Goal: Task Accomplishment & Management: Manage account settings

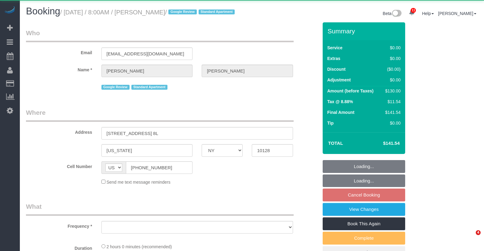
select select "NY"
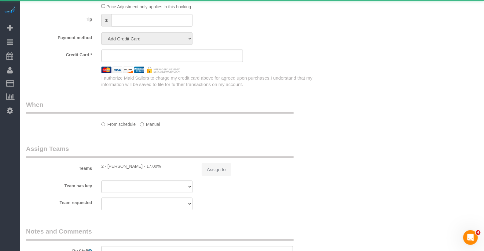
select select "object:723"
select select "1"
select select "number:89"
select select "number:90"
select select "number:15"
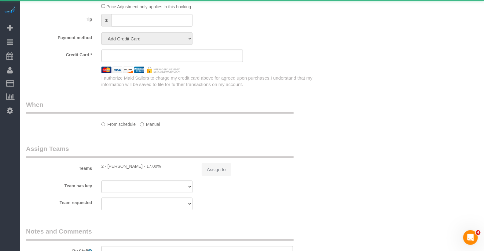
select select "number:5"
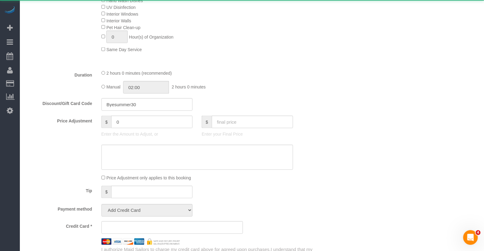
select select "string:stripe-pm_1MpDu84VGloSiKo7AdGR3C02"
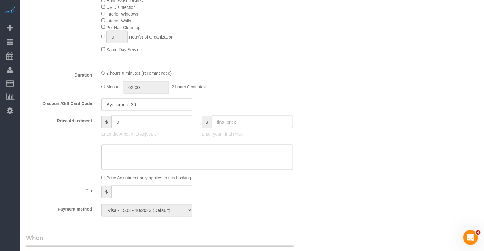
select select "object:979"
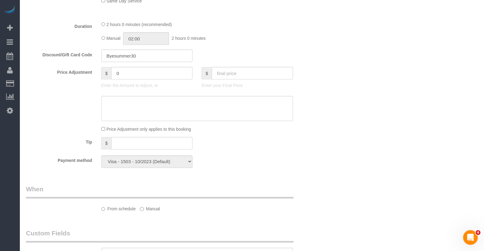
select select "1"
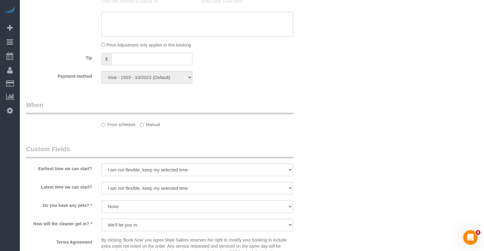
scroll to position [655, 0]
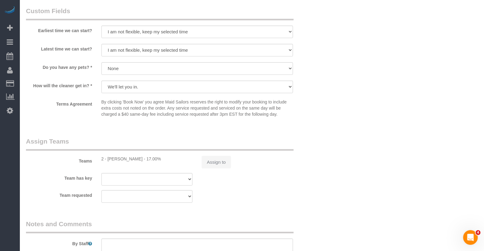
select select "spot1"
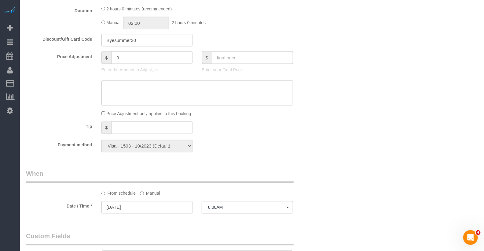
scroll to position [31, 0]
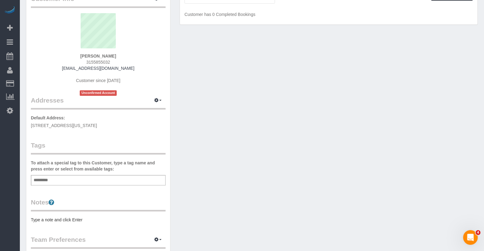
click at [62, 216] on pre "Type a note and click Enter" at bounding box center [98, 219] width 135 height 6
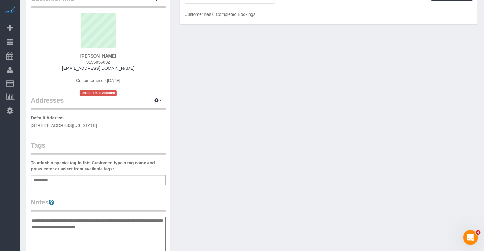
type textarea "**********"
click at [94, 116] on p "Default Address: 619 W 135th St, 97, New York, NY 10031" at bounding box center [98, 122] width 135 height 14
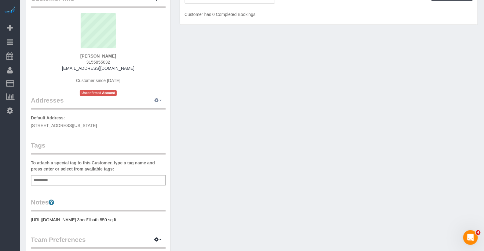
click at [157, 99] on icon "button" at bounding box center [156, 100] width 4 height 4
click at [146, 109] on button "Manage Addresses" at bounding box center [141, 112] width 50 height 9
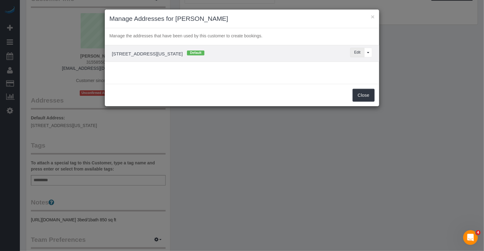
click at [357, 55] on button "Edit" at bounding box center [357, 52] width 14 height 9
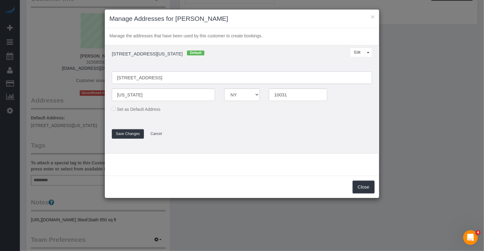
click at [129, 78] on input "619 W 135th St, 97" at bounding box center [242, 77] width 261 height 13
type input "619 West 135th Street, Apt.97"
click at [130, 130] on button "Save Changes" at bounding box center [128, 133] width 32 height 9
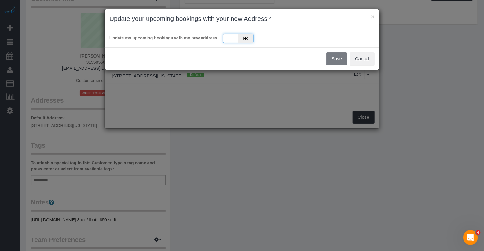
click at [231, 41] on div "Yes No" at bounding box center [238, 38] width 31 height 9
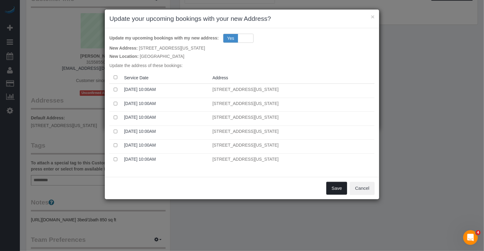
click at [332, 183] on button "Save" at bounding box center [337, 188] width 21 height 13
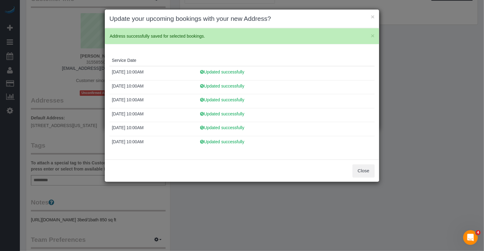
click at [364, 161] on div "Close" at bounding box center [242, 170] width 275 height 22
click at [364, 170] on button "Close" at bounding box center [364, 170] width 22 height 13
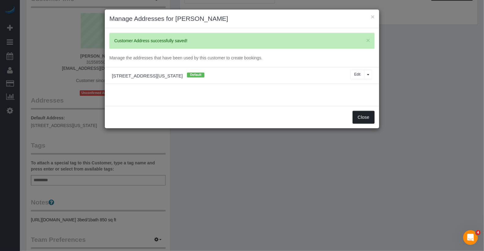
click at [358, 116] on button "Close" at bounding box center [364, 117] width 22 height 13
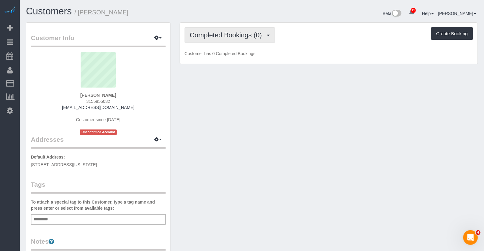
click at [221, 31] on span "Completed Bookings (0)" at bounding box center [227, 35] width 75 height 8
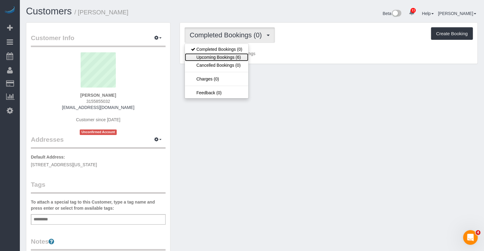
click at [225, 55] on link "Upcoming Bookings (6)" at bounding box center [217, 57] width 64 height 8
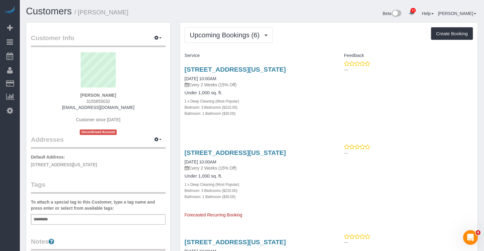
click at [224, 154] on div "619 West 135th Street, Apt.97, New York, NY 10031 09/19/2025 10:00AM Every 2 We…" at bounding box center [254, 181] width 149 height 74
click at [225, 156] on link "619 West 135th Street, Apt.97, New York, NY 10031" at bounding box center [236, 152] width 102 height 7
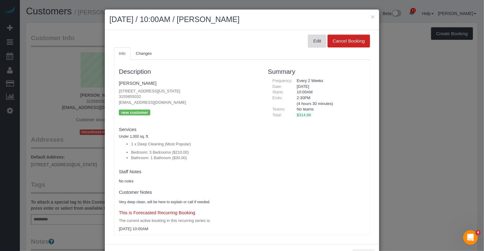
click at [316, 42] on button "Edit" at bounding box center [317, 41] width 18 height 13
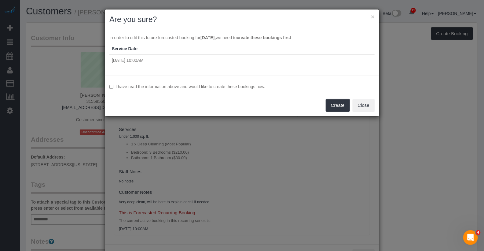
click at [257, 88] on label "I have read the information above and would like to create these bookings now." at bounding box center [241, 86] width 265 height 6
click at [343, 104] on button "Create" at bounding box center [338, 105] width 24 height 13
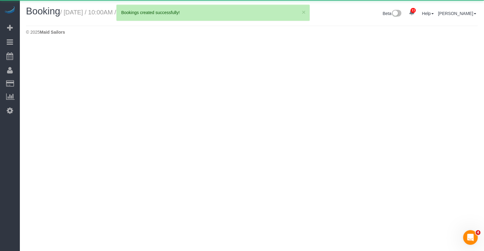
select select "NY"
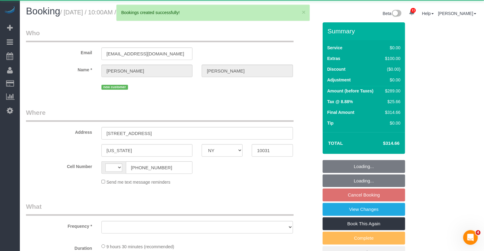
select select "string:US"
select select "object:1444"
select select "3"
select select "number:89"
select select "number:90"
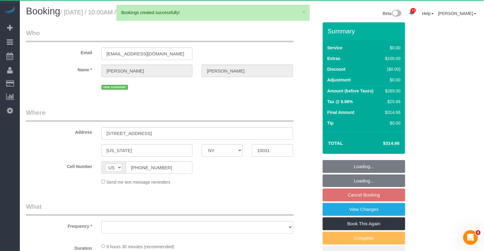
select select "number:14"
select select "number:5"
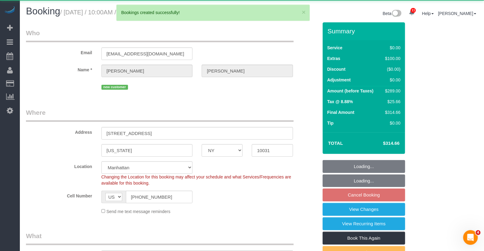
select select "string:stripe-pm_1S3SGE4VGloSiKo7vNu26Evj"
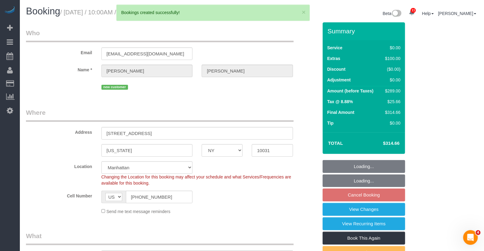
select select "object:1700"
select select "spot3"
select select "3"
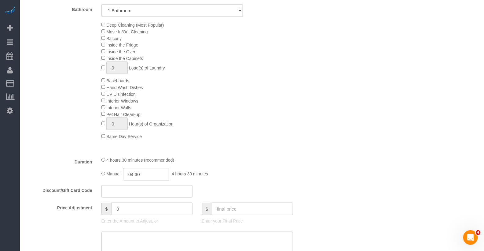
scroll to position [293, 0]
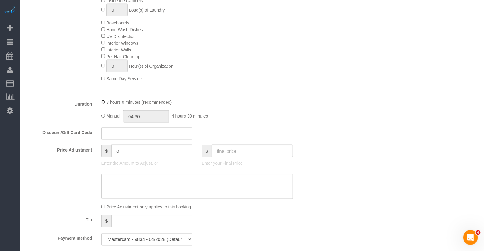
select select "spot59"
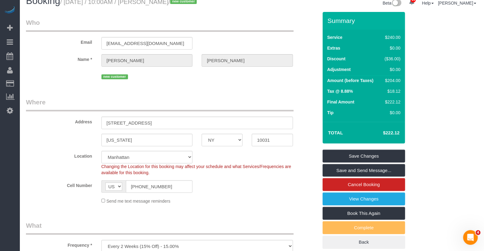
scroll to position [0, 0]
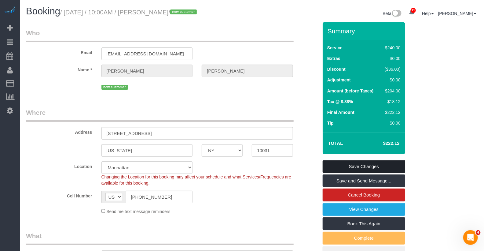
click at [346, 162] on link "Save Changes" at bounding box center [364, 166] width 83 height 13
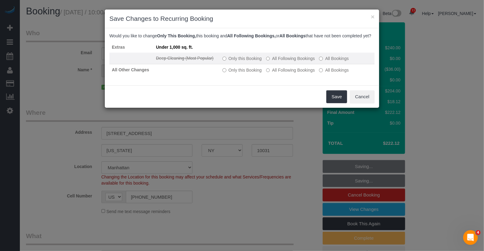
click at [301, 61] on label "All Following Bookings" at bounding box center [290, 58] width 49 height 6
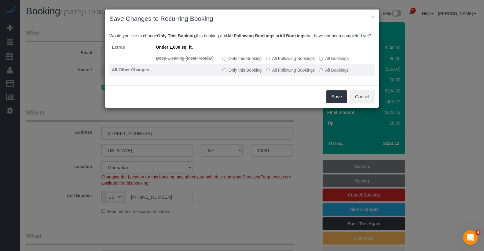
click at [303, 70] on td "Only this Booking All Following Bookings All Bookings" at bounding box center [297, 70] width 155 height 12
click at [303, 73] on label "All Following Bookings" at bounding box center [290, 70] width 49 height 6
click at [311, 73] on label "All Following Bookings" at bounding box center [290, 70] width 49 height 6
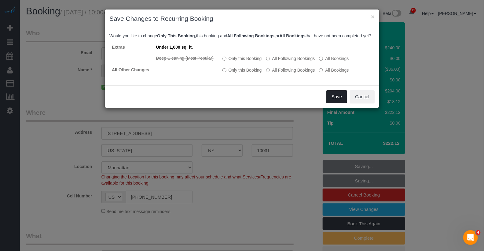
click at [335, 102] on button "Save" at bounding box center [337, 96] width 21 height 13
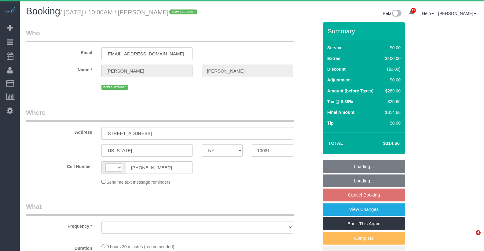
select select "NY"
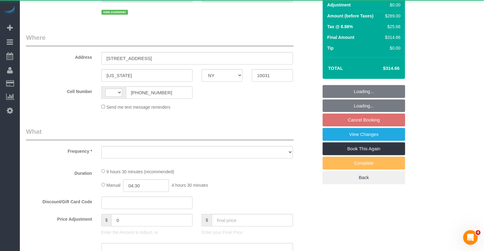
select select "string:US"
select select "object:713"
select select "3"
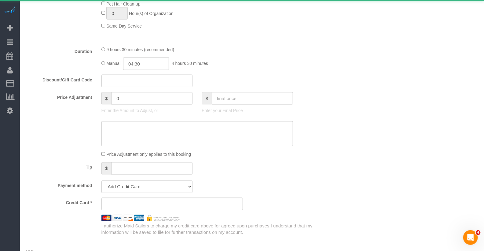
select select "object:824"
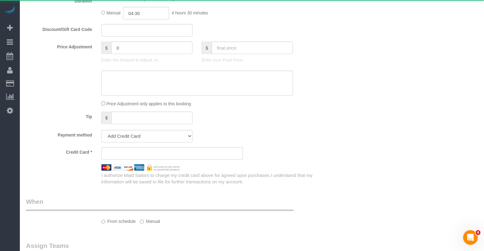
select select "string:stripe-pm_1S3SGE4VGloSiKo7vNu26Evj"
select select "3"
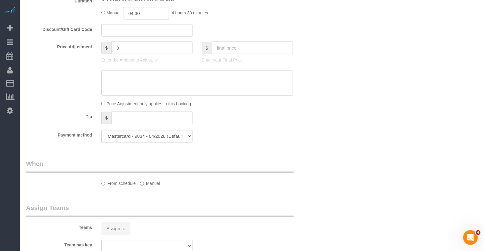
select select "number:89"
select select "number:90"
select select "number:14"
select select "number:5"
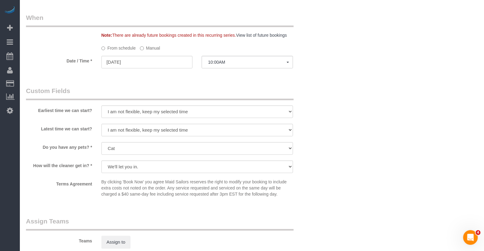
scroll to position [602, 0]
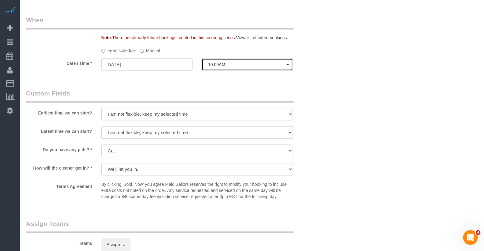
click at [223, 60] on button "10:00AM" at bounding box center [247, 64] width 91 height 13
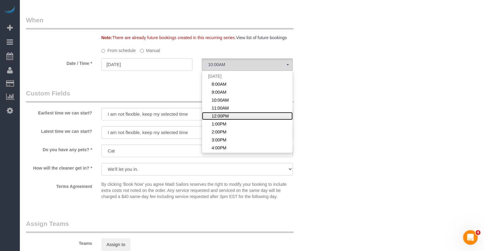
click at [224, 116] on span "12:00PM" at bounding box center [220, 116] width 17 height 6
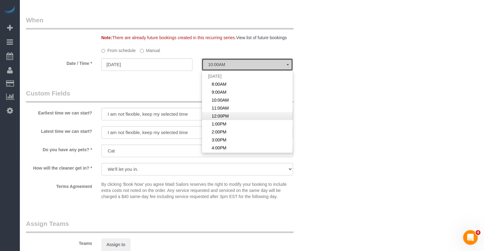
select select "spot5"
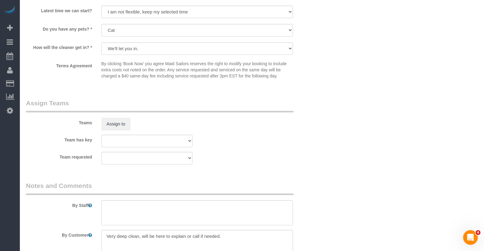
scroll to position [760, 0]
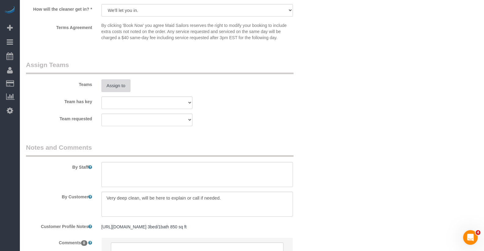
click at [114, 90] on button "Assign to" at bounding box center [116, 85] width 29 height 13
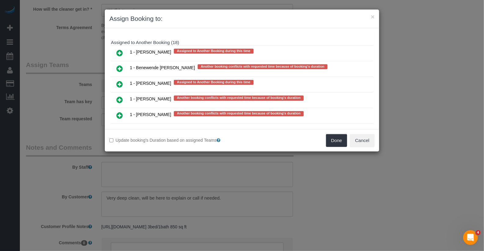
click at [122, 112] on icon at bounding box center [119, 115] width 6 height 7
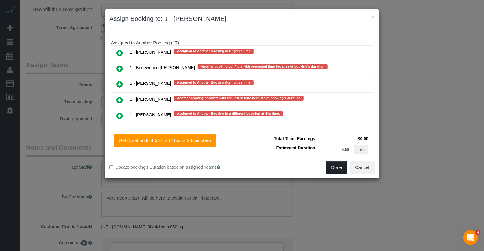
click at [343, 166] on button "Done" at bounding box center [336, 167] width 21 height 13
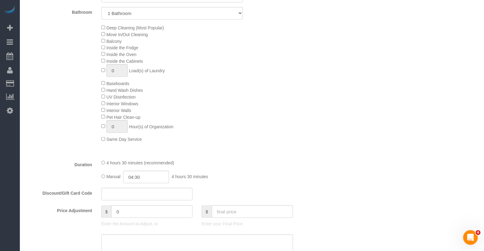
scroll to position [0, 0]
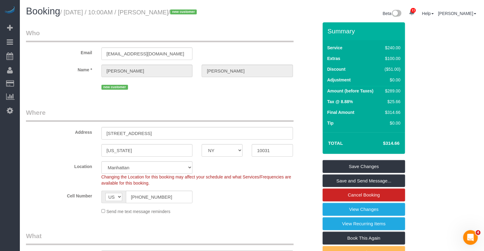
drag, startPoint x: 199, startPoint y: 13, endPoint x: 129, endPoint y: 14, distance: 70.3
click at [129, 14] on small "/ September 05, 2025 / 10:00AM / Brian Willman / new customer" at bounding box center [129, 12] width 139 height 7
copy small "10:00AM / Brian Willman"
click at [345, 166] on link "Save Changes" at bounding box center [364, 166] width 83 height 13
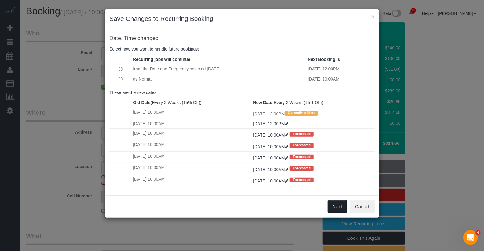
click at [336, 205] on button "Next" at bounding box center [338, 206] width 20 height 13
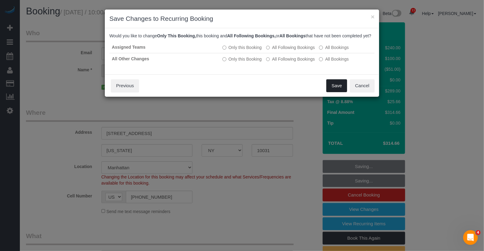
click at [336, 91] on button "Save" at bounding box center [337, 85] width 21 height 13
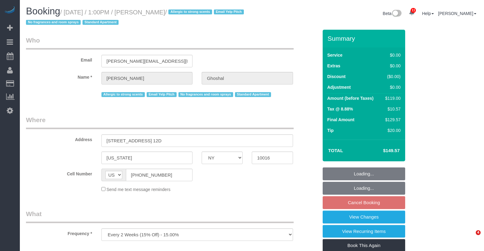
select select "NY"
select select "string:stripe-pm_1Ku1j74VGloSiKo7QCZHMS4r"
select select "spot6"
select select "number:89"
select select "number:90"
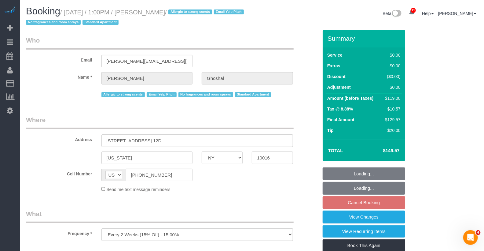
select select "number:15"
select select "number:6"
select select "number:21"
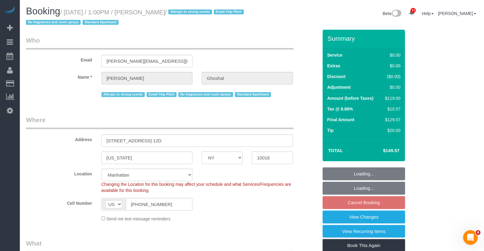
select select "object:1391"
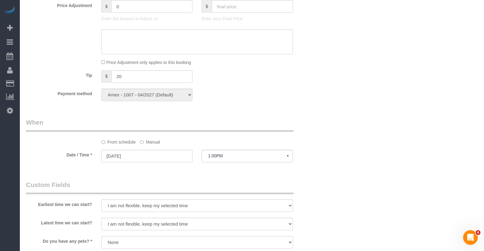
scroll to position [555, 0]
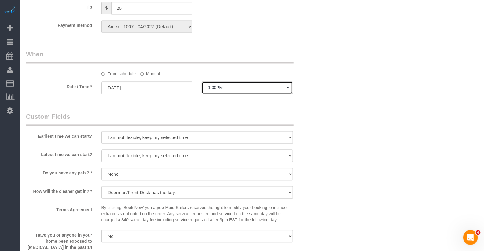
click at [221, 89] on span "1:00PM" at bounding box center [247, 87] width 79 height 5
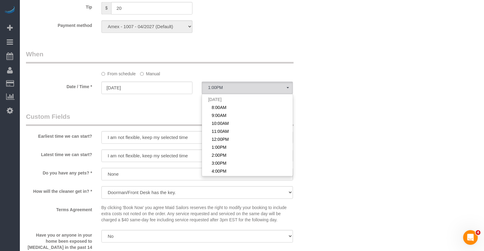
click at [145, 72] on label "Manual" at bounding box center [150, 72] width 20 height 8
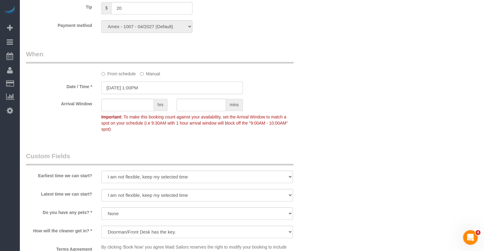
click at [141, 87] on input "09/05/2025 1:00PM" at bounding box center [173, 87] width 142 height 13
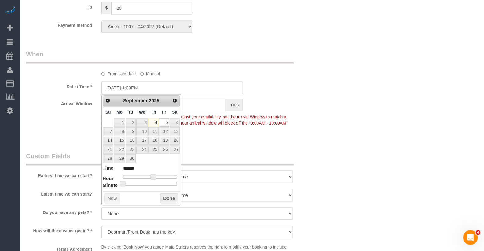
type input "09/05/2025 1:30PM"
type input "******"
click at [152, 183] on div at bounding box center [150, 184] width 55 height 4
click at [166, 194] on button "Done" at bounding box center [169, 198] width 18 height 10
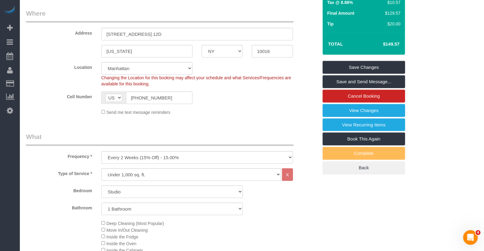
scroll to position [0, 0]
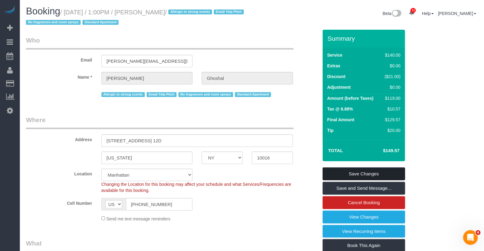
click at [371, 178] on link "Save Changes" at bounding box center [364, 173] width 83 height 13
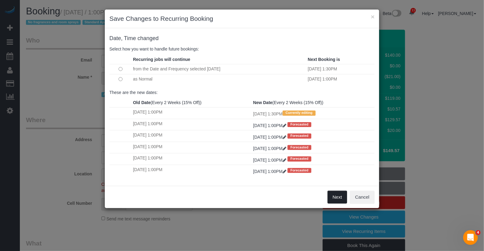
click at [339, 193] on button "Next" at bounding box center [338, 196] width 20 height 13
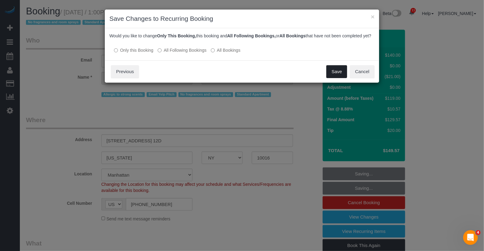
click at [342, 74] on button "Save" at bounding box center [337, 71] width 21 height 13
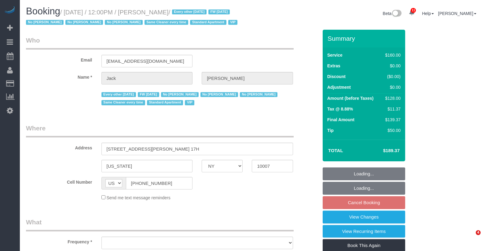
select select "NY"
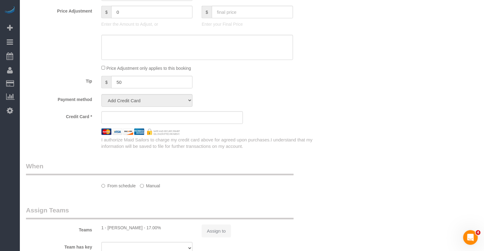
select select "object:749"
select select "spot5"
select select "number:56"
select select "number:78"
select select "number:15"
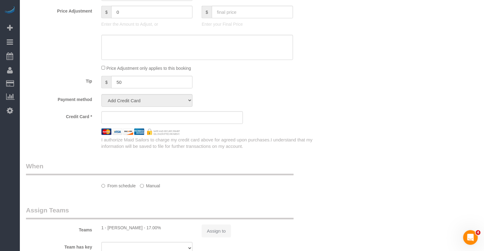
select select "number:6"
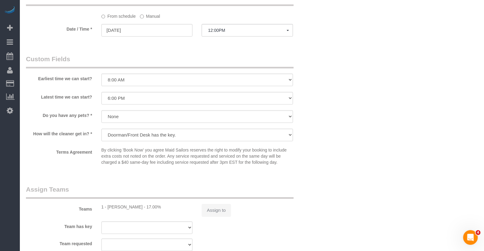
select select "string:stripe-pm_1R9Bsk4VGloSiKo7ufTdcySD"
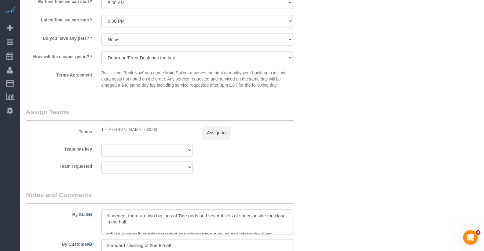
select select "object:1422"
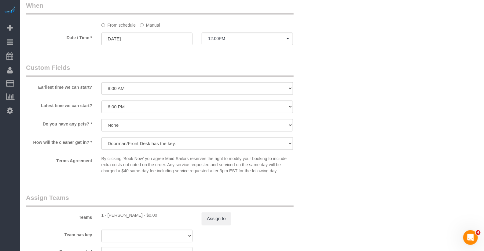
scroll to position [477, 0]
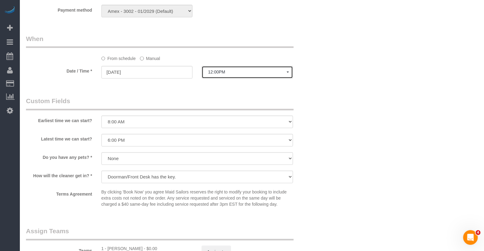
click at [242, 75] on span "12:00PM" at bounding box center [247, 72] width 79 height 5
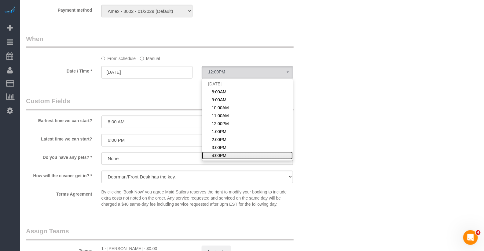
click at [226, 159] on span "4:00PM" at bounding box center [219, 156] width 15 height 6
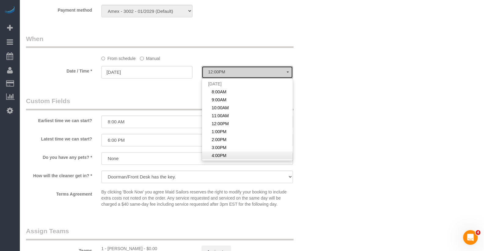
select select "spot9"
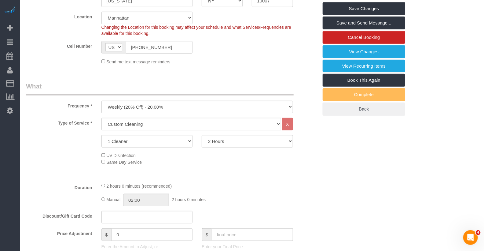
scroll to position [0, 0]
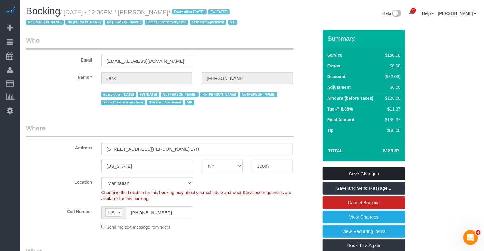
click at [350, 180] on link "Save Changes" at bounding box center [364, 173] width 83 height 13
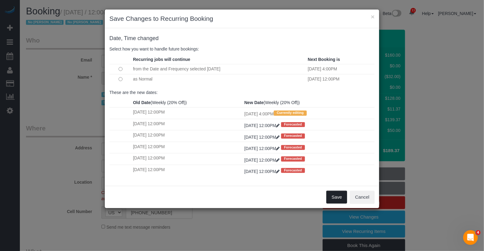
click at [337, 192] on button "Save" at bounding box center [337, 196] width 21 height 13
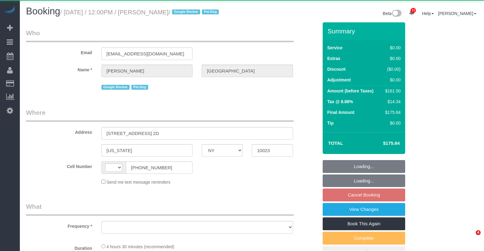
select select "NY"
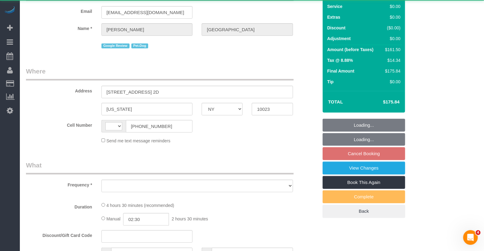
select select "string:[GEOGRAPHIC_DATA]"
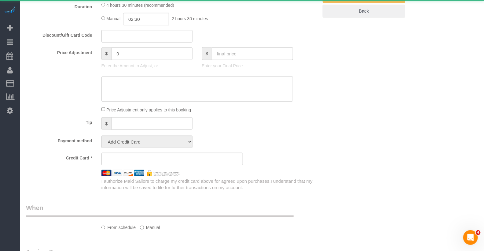
select select "object:977"
select select "2"
select select "spot5"
select select "number:57"
select select "number:75"
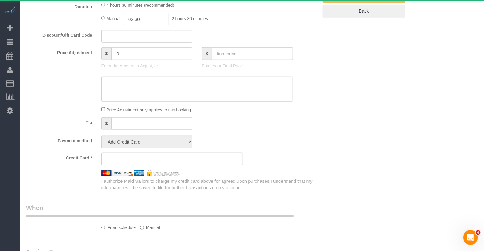
select select "number:13"
select select "number:5"
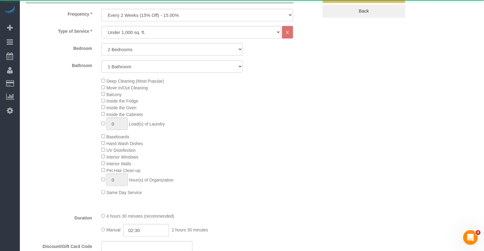
select select "string:stripe-pm_1RiLeT4VGloSiKo7HeIsBs5v"
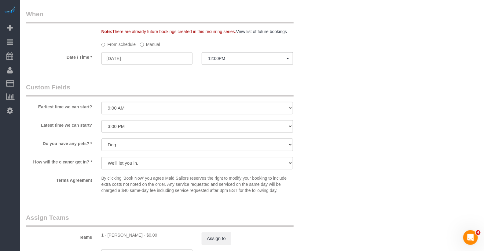
scroll to position [625, 0]
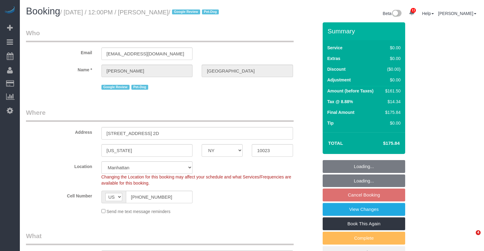
select select "NY"
select select "2"
select select "spot5"
select select "number:57"
select select "number:75"
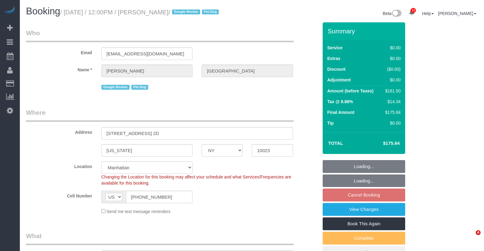
select select "number:13"
select select "number:5"
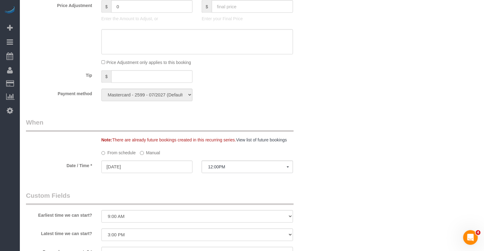
scroll to position [584, 0]
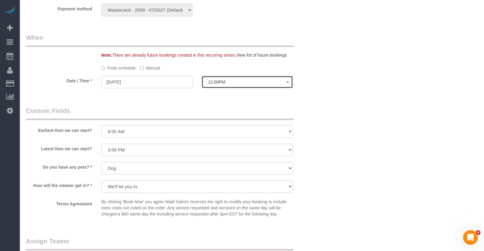
click at [223, 88] on button "12:00PM" at bounding box center [247, 82] width 91 height 13
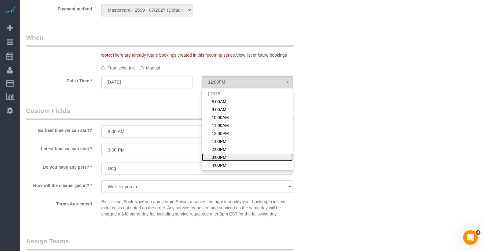
click at [216, 160] on span "3:00PM" at bounding box center [219, 157] width 15 height 6
select select "spot8"
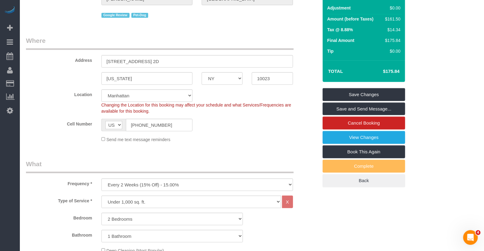
scroll to position [0, 0]
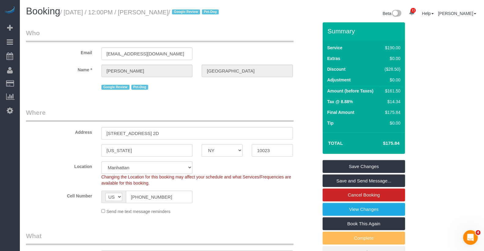
drag, startPoint x: 208, startPoint y: 13, endPoint x: 131, endPoint y: 13, distance: 77.1
click at [131, 13] on small "/ September 05, 2025 / 12:00PM / Anthony Ferrara / Google Review Pet-Dog" at bounding box center [140, 12] width 161 height 7
copy small "12:00PM / Anthony Ferrara /"
click at [377, 173] on link "Save Changes" at bounding box center [364, 166] width 83 height 13
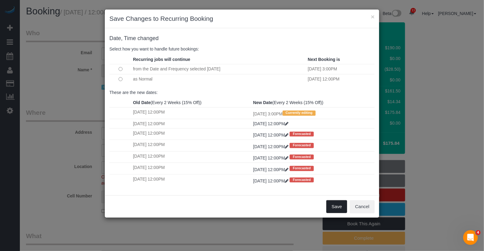
click at [332, 202] on button "Save" at bounding box center [337, 206] width 21 height 13
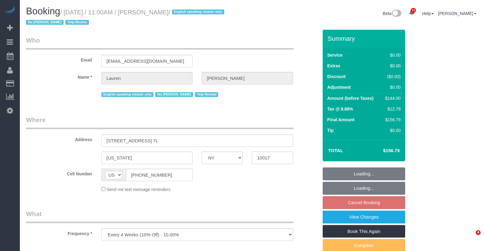
select select "NY"
select select "string:stripe-pm_1QfnL04VGloSiKo7LBi9krK3"
select select "1"
select select "spot4"
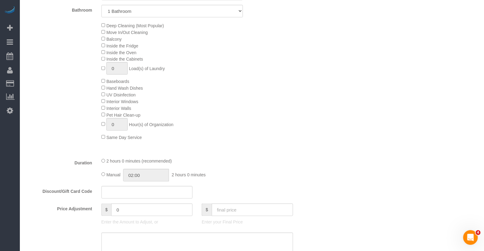
select select "object:1229"
select select "number:59"
select select "number:79"
select select "number:15"
select select "number:5"
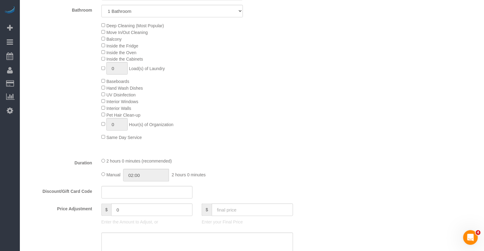
select select "1"
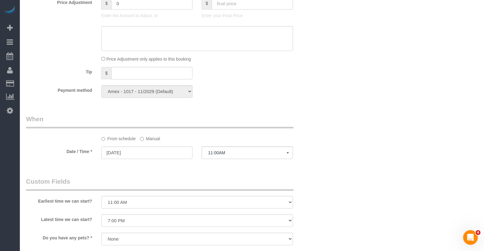
scroll to position [610, 0]
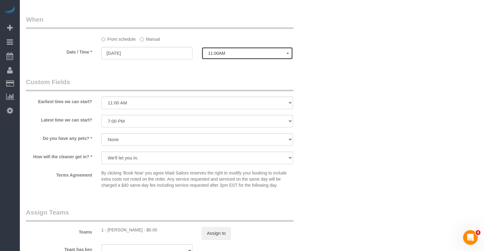
click at [235, 56] on button "11:00AM" at bounding box center [247, 53] width 91 height 13
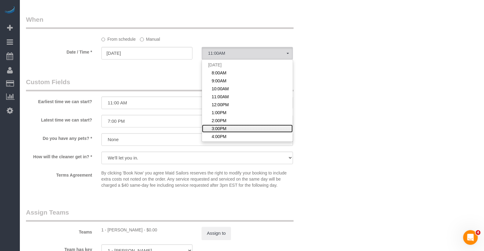
click at [222, 128] on span "3:00PM" at bounding box center [219, 128] width 15 height 6
select select "spot8"
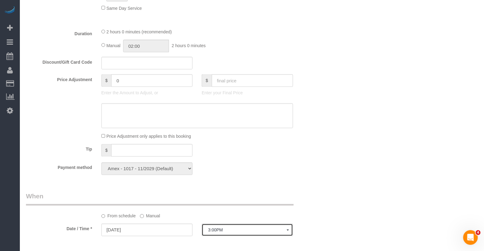
scroll to position [0, 0]
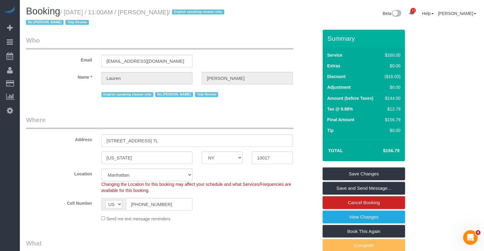
drag, startPoint x: 200, startPoint y: 14, endPoint x: 131, endPoint y: 14, distance: 69.4
click at [131, 14] on small "/ September 05, 2025 / 11:00AM / Lauren Meyers / English speaking cleaner only …" at bounding box center [126, 17] width 200 height 17
copy small "11:00AM / Lauren Meyers"
click at [372, 174] on link "Save Changes" at bounding box center [364, 173] width 83 height 13
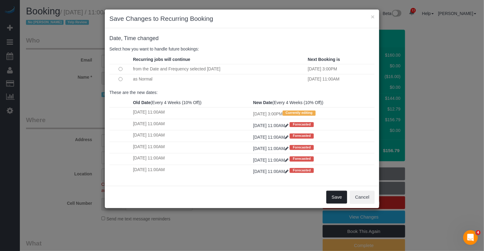
click at [340, 199] on button "Save" at bounding box center [337, 196] width 21 height 13
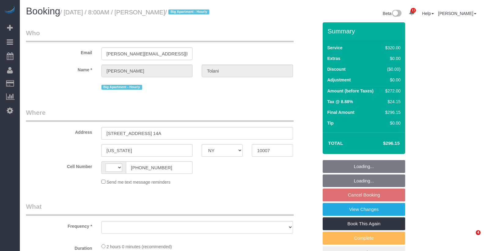
select select "NY"
select select "string:[GEOGRAPHIC_DATA]"
select select "object:800"
select select "2"
select select "spot1"
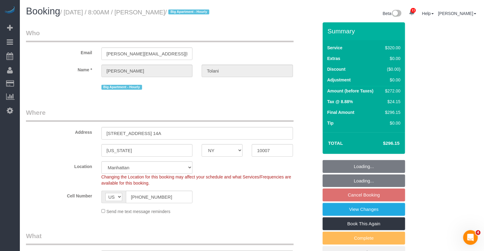
select select "string:stripe-pm_1RRkme4VGloSiKo77oW5TgaQ"
select select "object:1202"
click at [130, 14] on small "/ [DATE] / 8:00AM / [PERSON_NAME] / Big Apartment - Hourly" at bounding box center [135, 12] width 151 height 7
select select "number:56"
select select "number:79"
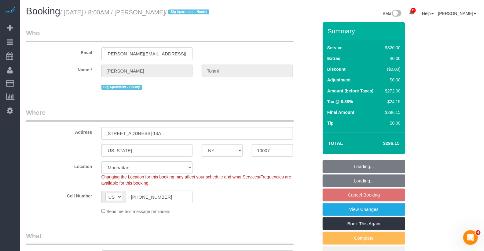
select select "number:15"
select select "number:6"
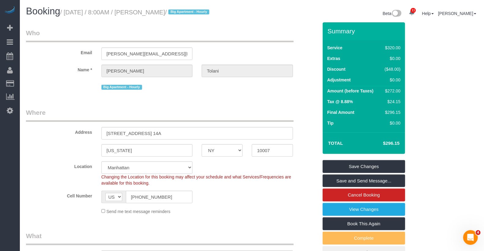
click at [190, 16] on h1 "Booking / September 05, 2025 / 8:00AM / Yuvika Tolani / Big Apartment - Hourly" at bounding box center [137, 11] width 222 height 10
drag, startPoint x: 194, startPoint y: 14, endPoint x: 158, endPoint y: 14, distance: 36.1
click at [158, 14] on small "/ September 05, 2025 / 8:00AM / Yuvika Tolani / Big Apartment - Hourly" at bounding box center [135, 12] width 151 height 7
copy small "Yuvika Tolani"
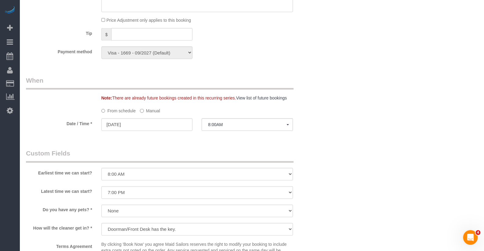
scroll to position [440, 0]
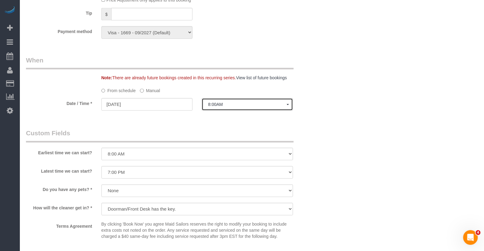
click at [213, 106] on span "8:00AM" at bounding box center [247, 104] width 79 height 5
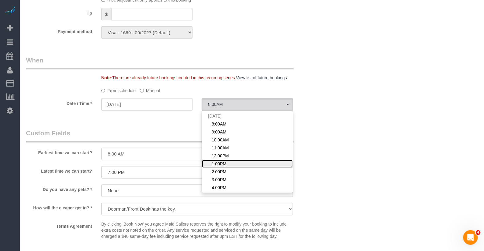
click at [217, 162] on span "1:00PM" at bounding box center [219, 164] width 15 height 6
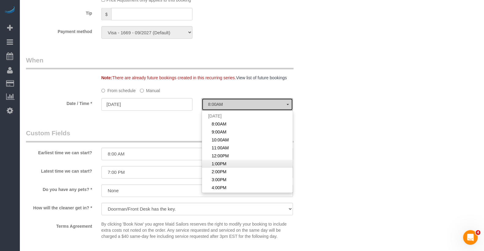
select select "spot6"
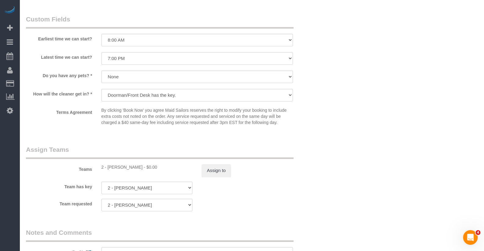
scroll to position [568, 0]
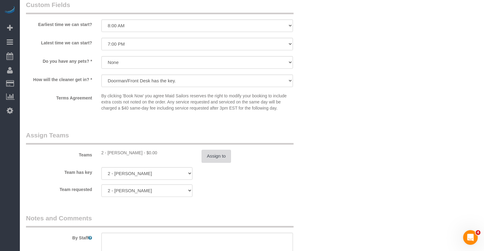
click at [213, 161] on button "Assign to" at bounding box center [216, 156] width 29 height 13
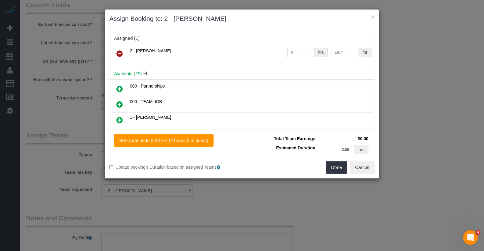
click at [124, 103] on link at bounding box center [120, 104] width 14 height 12
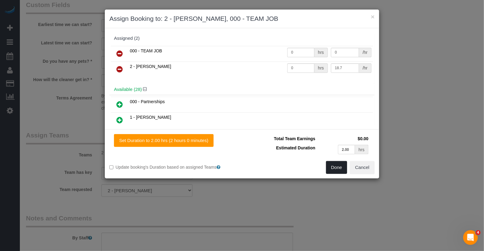
click at [345, 166] on button "Done" at bounding box center [336, 167] width 21 height 13
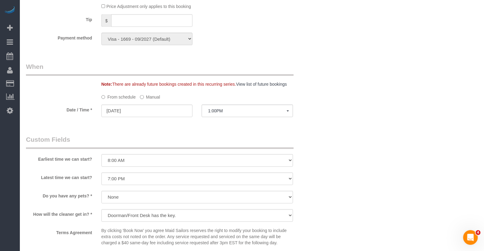
scroll to position [0, 0]
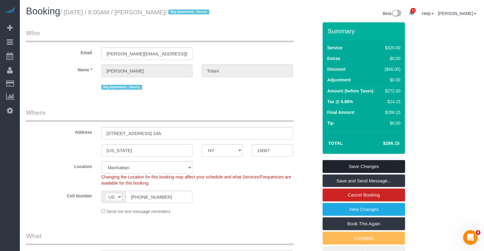
click at [351, 169] on link "Save Changes" at bounding box center [364, 166] width 83 height 13
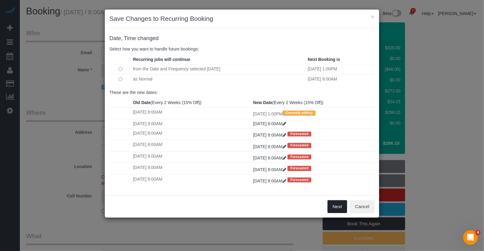
click at [336, 207] on button "Next" at bounding box center [338, 206] width 20 height 13
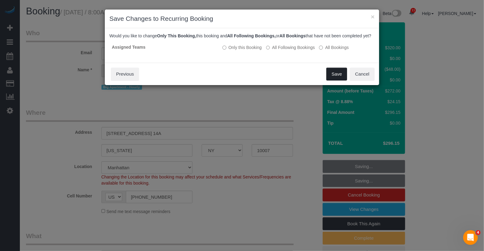
click at [340, 80] on button "Save" at bounding box center [337, 74] width 21 height 13
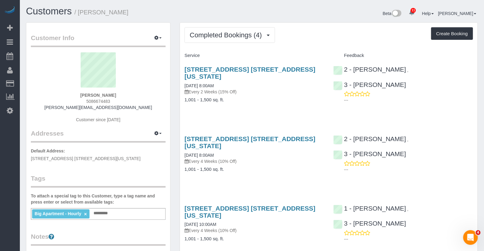
click at [104, 212] on input "text" at bounding box center [102, 213] width 21 height 8
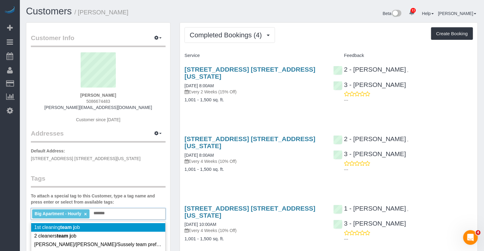
type input "********"
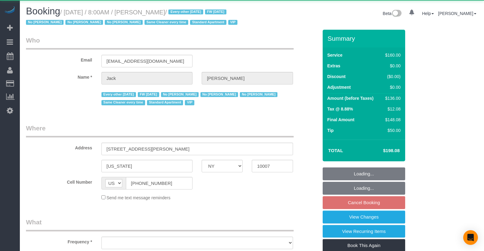
select select "NY"
select select "object:836"
select select "spot1"
select select "number:89"
select select "number:90"
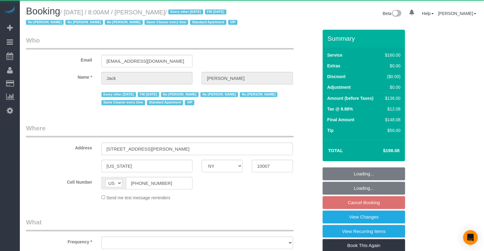
select select "number:15"
select select "number:6"
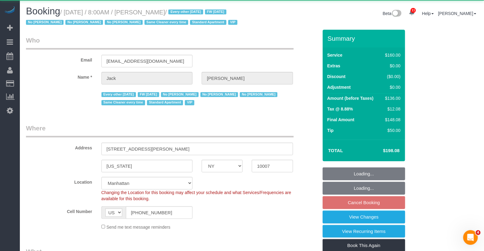
select select "string:stripe-pm_1J2nYM4VGloSiKo7UvtdORhg"
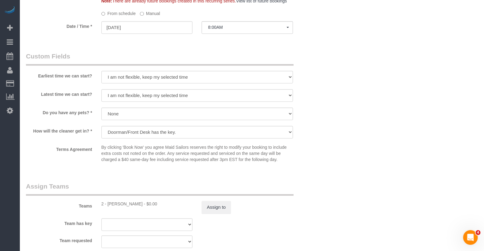
scroll to position [514, 0]
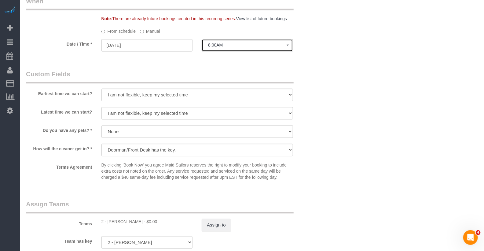
click at [239, 52] on button "8:00AM" at bounding box center [247, 45] width 91 height 13
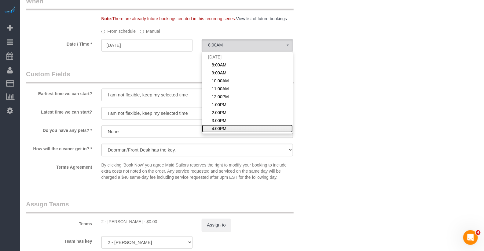
click at [220, 132] on span "4:00PM" at bounding box center [219, 129] width 15 height 6
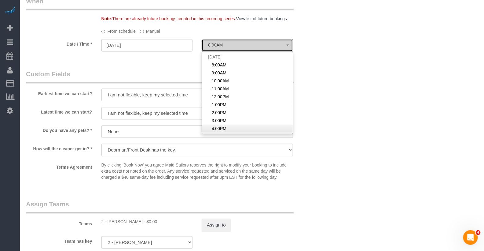
select select "spot9"
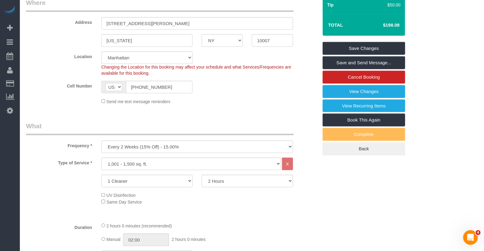
scroll to position [0, 0]
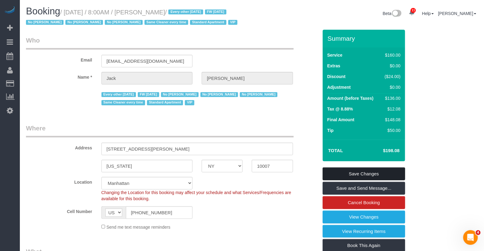
click at [369, 180] on link "Save Changes" at bounding box center [364, 173] width 83 height 13
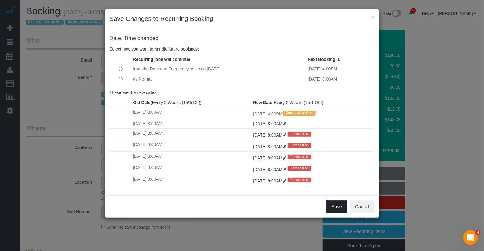
click at [344, 207] on button "Save" at bounding box center [337, 206] width 21 height 13
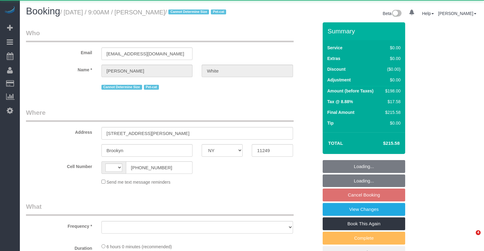
select select "NY"
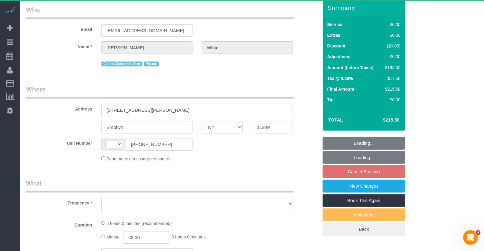
select select "string:[GEOGRAPHIC_DATA]"
select select "object:723"
select select "2"
select select "spot2"
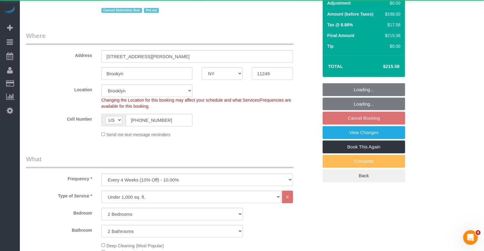
select select "object:837"
select select "spot62"
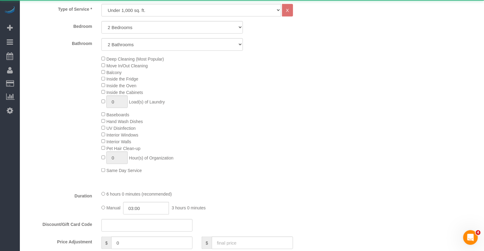
select select "string:stripe-pm_1NX6SW4VGloSiKo7BDWM7Kfv"
select select "number:89"
select select "number:75"
select select "number:14"
select select "number:5"
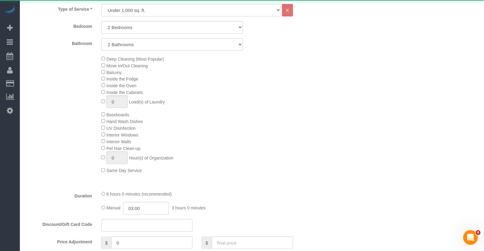
select select "2"
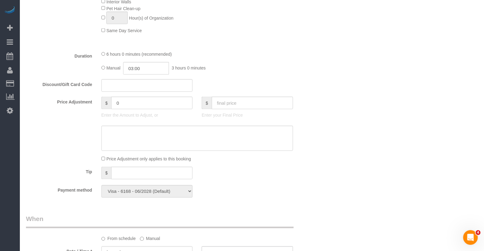
scroll to position [631, 0]
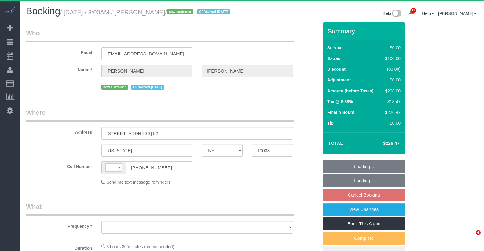
select select "NY"
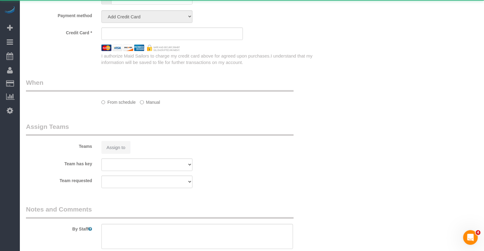
select select "string:[GEOGRAPHIC_DATA]"
select select "object:470"
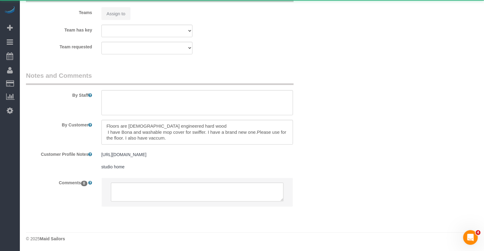
select select "string:stripe-pm_1RwSZ34VGloSiKo7lxjxQ5IQ"
select select "1"
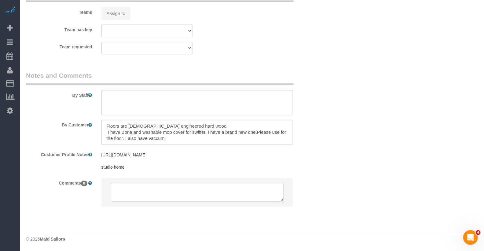
select select "object:826"
select select "spot1"
select select "number:58"
select select "number:73"
select select "number:15"
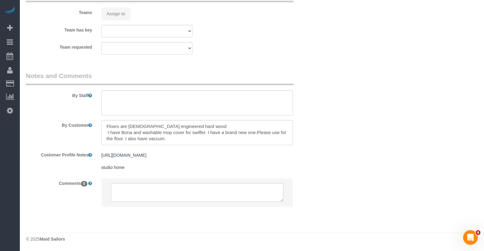
select select "number:5"
select select "1"
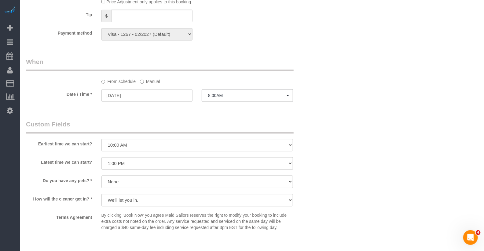
scroll to position [628, 0]
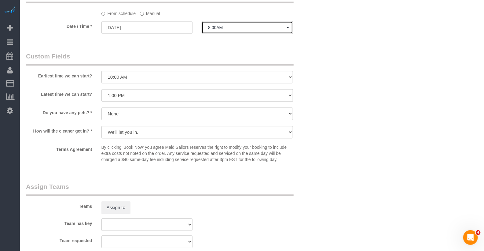
click at [234, 30] on span "8:00AM" at bounding box center [247, 27] width 79 height 5
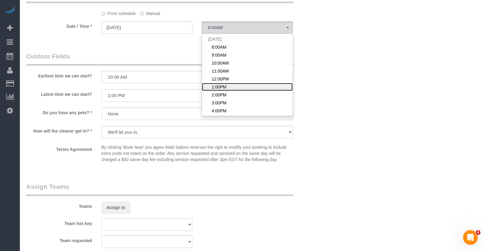
click at [218, 90] on span "1:00PM" at bounding box center [219, 87] width 15 height 6
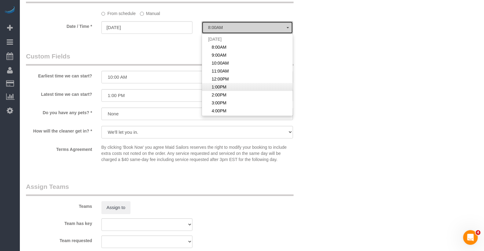
select select "spot6"
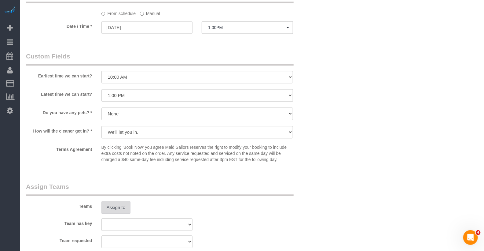
click at [122, 210] on button "Assign to" at bounding box center [116, 207] width 29 height 13
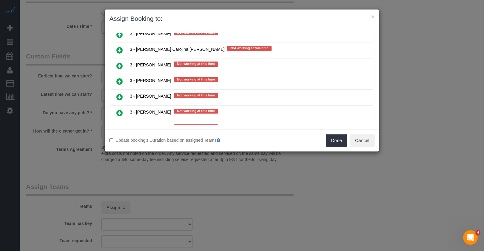
click at [121, 93] on icon at bounding box center [119, 96] width 6 height 7
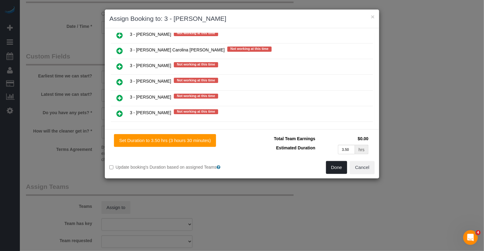
click at [342, 166] on button "Done" at bounding box center [336, 167] width 21 height 13
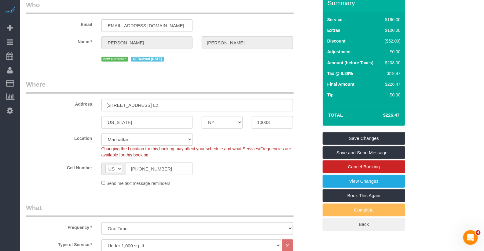
scroll to position [0, 0]
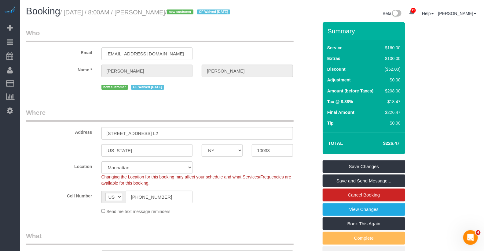
drag, startPoint x: 200, startPoint y: 13, endPoint x: 130, endPoint y: 16, distance: 69.8
click at [130, 16] on h1 "Booking / September 05, 2025 / 8:00AM / Gena Casciano / new customer CF Waived …" at bounding box center [137, 11] width 222 height 10
copy small "8:00AM / Gena Casciano"
click at [387, 173] on link "Save Changes" at bounding box center [364, 166] width 83 height 13
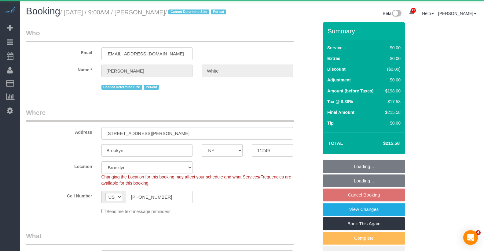
select select "NY"
select select "2"
select select "spot2"
select select "object:837"
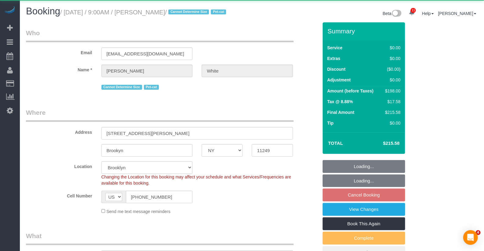
select select "spot62"
select select "string:stripe-pm_1NX6SW4VGloSiKo7BDWM7Kfv"
select select "2"
select select "number:89"
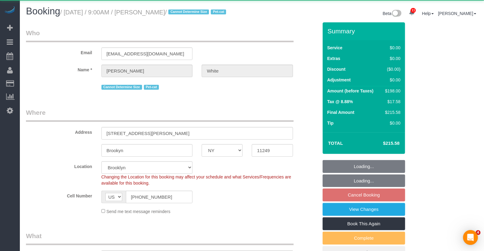
select select "number:75"
select select "number:14"
select select "number:5"
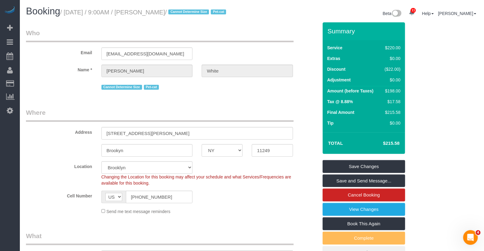
copy small ":00AM / Matt White"
drag, startPoint x: 189, startPoint y: 13, endPoint x: 131, endPoint y: 14, distance: 57.8
click at [131, 14] on small "/ September 05, 2025 / 9:00AM / Matt White / Cannot Determine Size Pet-cat" at bounding box center [144, 12] width 168 height 7
copy small "9:00AM / Matt White"
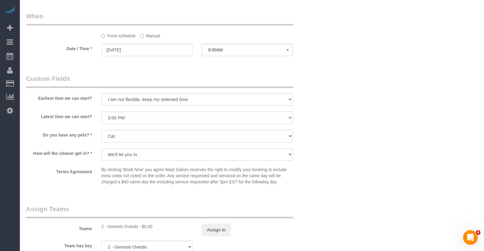
scroll to position [642, 0]
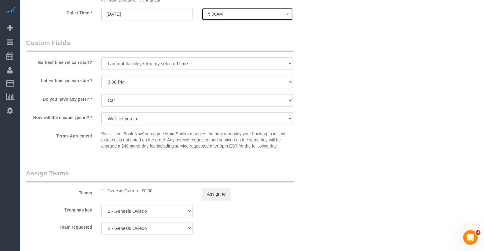
click at [220, 17] on span "9:00AM" at bounding box center [247, 14] width 79 height 5
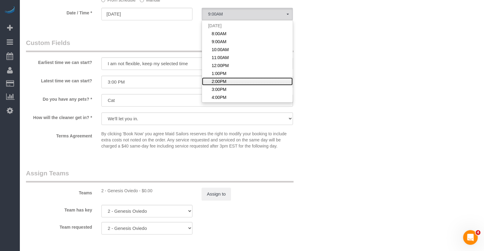
click at [220, 84] on span "2:00PM" at bounding box center [219, 81] width 15 height 6
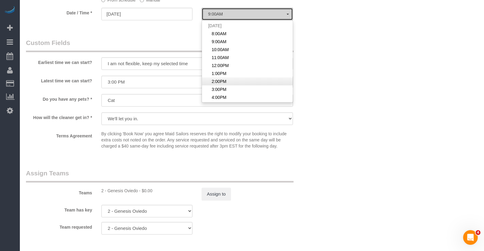
select select "spot67"
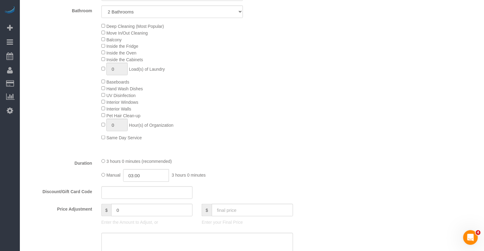
scroll to position [0, 0]
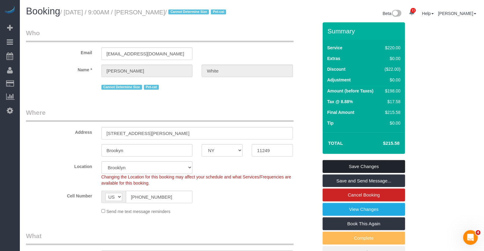
click at [381, 168] on link "Save Changes" at bounding box center [364, 166] width 83 height 13
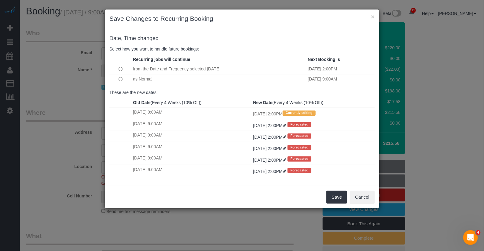
click at [123, 78] on td at bounding box center [120, 79] width 22 height 10
click at [331, 197] on button "Save" at bounding box center [337, 196] width 21 height 13
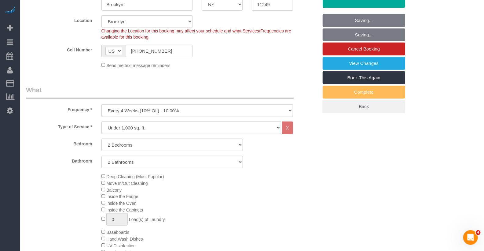
scroll to position [294, 0]
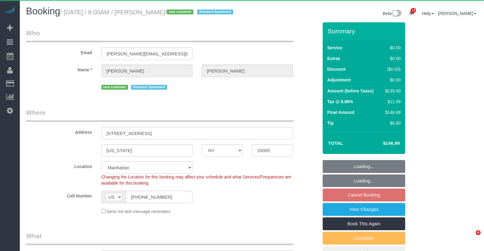
select select "NY"
select select "object:853"
select select "string:stripe-pm_1S32Se4VGloSiKo7NA9p1J7D"
select select "spot1"
select select "number:56"
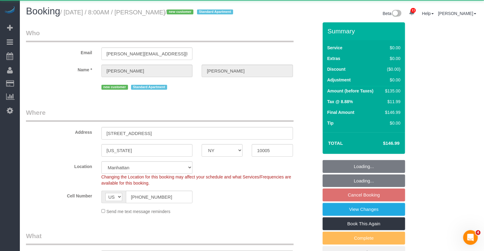
select select "number:77"
select select "number:15"
select select "number:5"
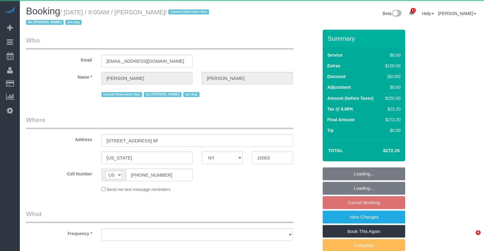
select select "NY"
select select "object:1017"
select select "number:57"
select select "number:77"
select select "number:13"
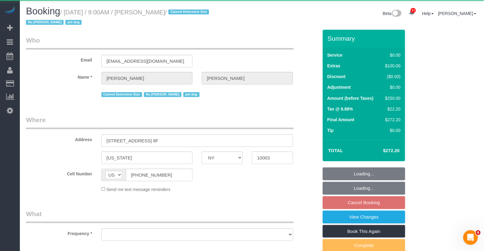
select select "number:6"
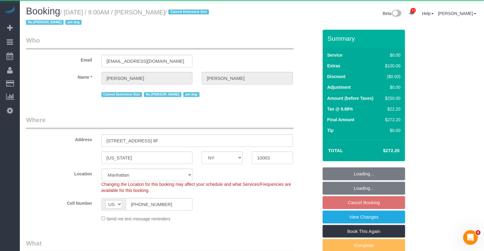
select select "string:stripe-pm_1S1mxX4VGloSiKo7gpF6JDqj"
select select "spot2"
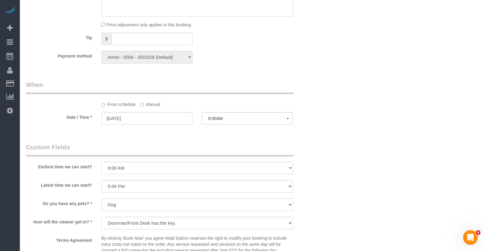
scroll to position [547, 0]
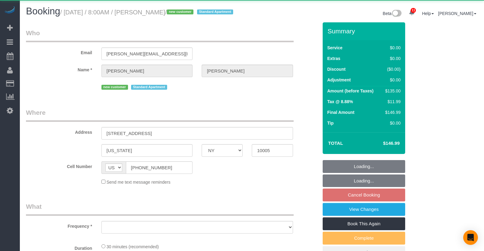
select select "NY"
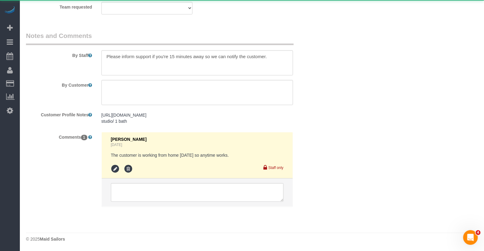
select select "object:992"
select select "string:stripe-pm_1S32Se4VGloSiKo7NA9p1J7D"
select select "spot1"
select select "number:56"
select select "number:77"
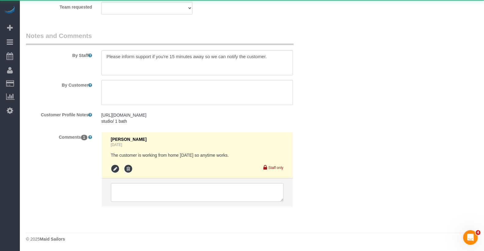
select select "number:15"
select select "number:5"
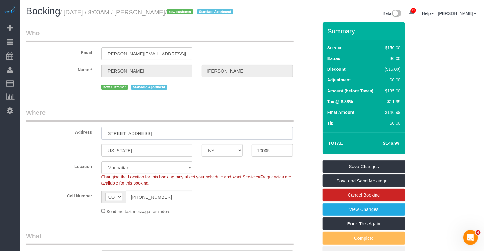
drag, startPoint x: 165, startPoint y: 140, endPoint x: 78, endPoint y: 133, distance: 87.1
click at [78, 133] on div "Address 45 Wall Street Apt. 617" at bounding box center [171, 123] width 301 height 31
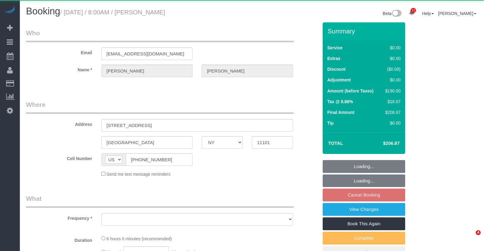
select select "NY"
select select "object:854"
select select "2"
select select "spot1"
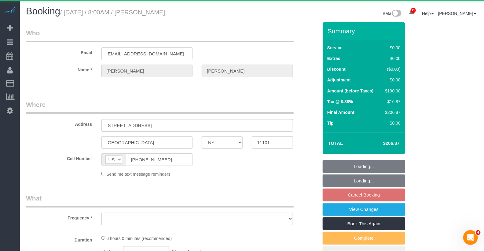
select select "number:56"
select select "number:70"
select select "number:13"
select select "number:5"
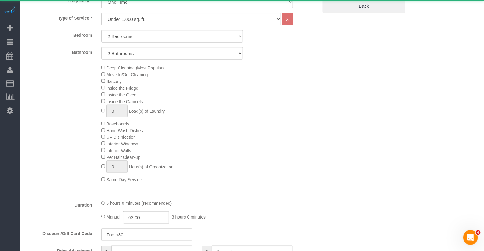
select select "string:stripe-pm_1S3T504VGloSiKo7rXaPhzg1"
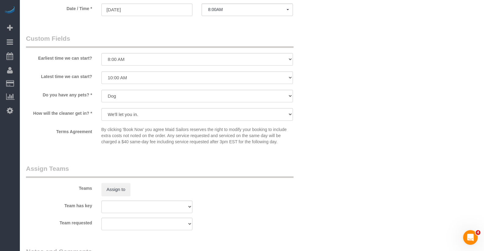
scroll to position [621, 0]
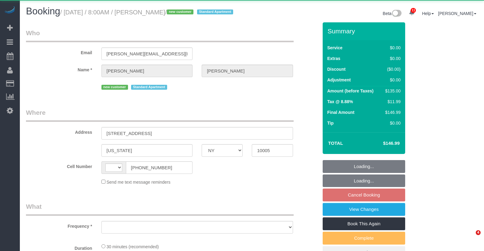
select select "NY"
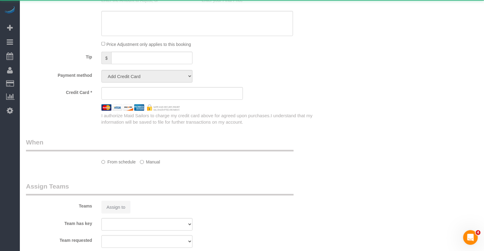
select select "string:[GEOGRAPHIC_DATA]"
select select "object:738"
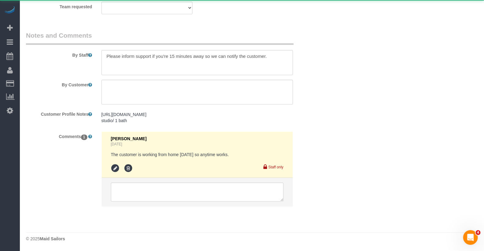
select select "string:stripe-pm_1S32Se4VGloSiKo7NA9p1J7D"
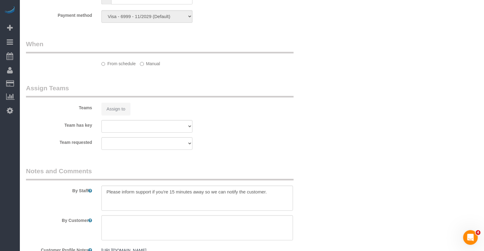
select select "object:847"
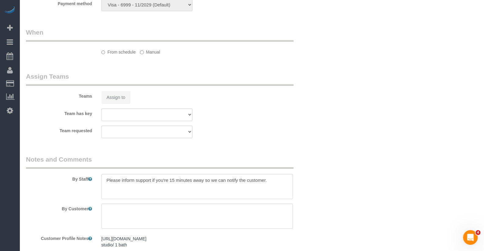
select select "spot1"
select select "number:56"
select select "number:77"
select select "number:15"
select select "number:5"
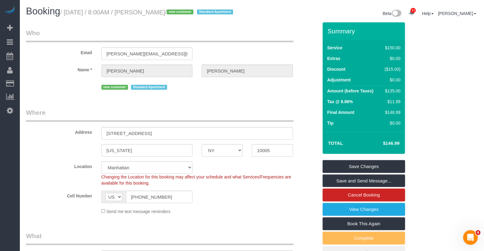
drag, startPoint x: 196, startPoint y: 14, endPoint x: 128, endPoint y: 11, distance: 67.9
click at [128, 11] on small "/ [DATE] / 8:00AM / [PERSON_NAME] / new customer Standard Apartment" at bounding box center [147, 12] width 175 height 7
copy small "8:00AM / [PERSON_NAME] /"
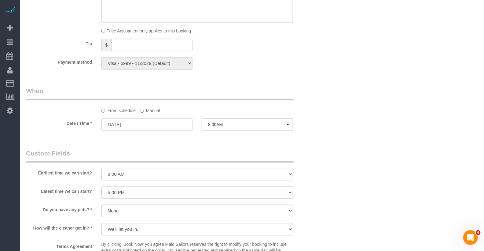
scroll to position [561, 0]
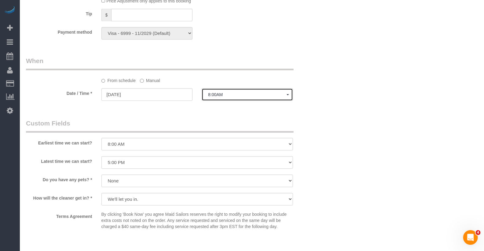
click at [219, 97] on span "8:00AM" at bounding box center [247, 94] width 79 height 5
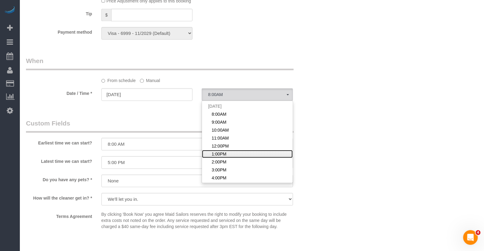
click at [220, 157] on span "1:00PM" at bounding box center [219, 154] width 15 height 6
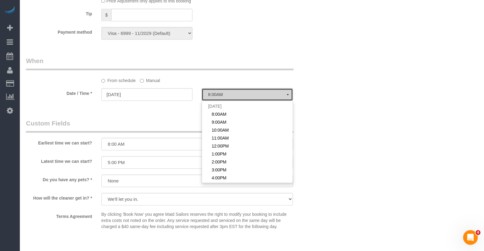
select select "spot6"
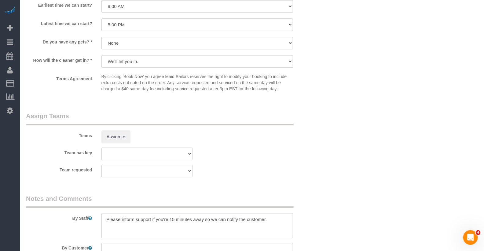
scroll to position [707, 0]
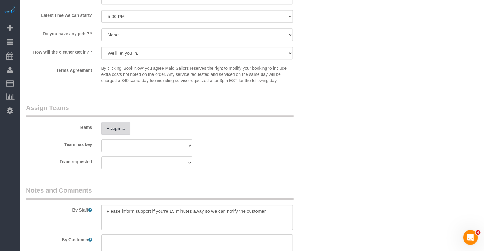
click at [108, 135] on button "Assign to" at bounding box center [116, 128] width 29 height 13
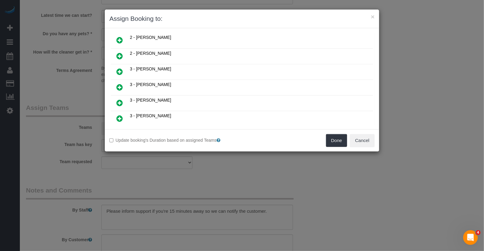
click at [121, 99] on icon at bounding box center [119, 102] width 6 height 7
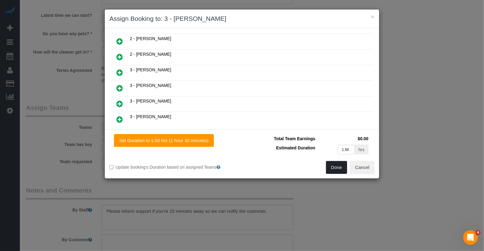
click at [335, 168] on button "Done" at bounding box center [336, 167] width 21 height 13
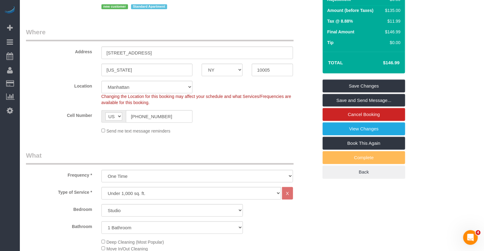
scroll to position [31, 0]
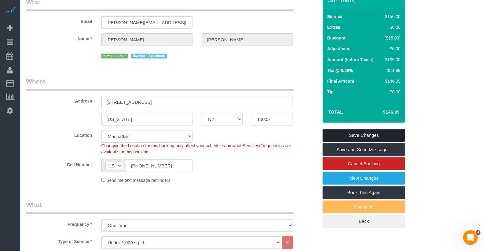
click at [347, 142] on link "Save Changes" at bounding box center [364, 135] width 83 height 13
